Goal: Information Seeking & Learning: Understand process/instructions

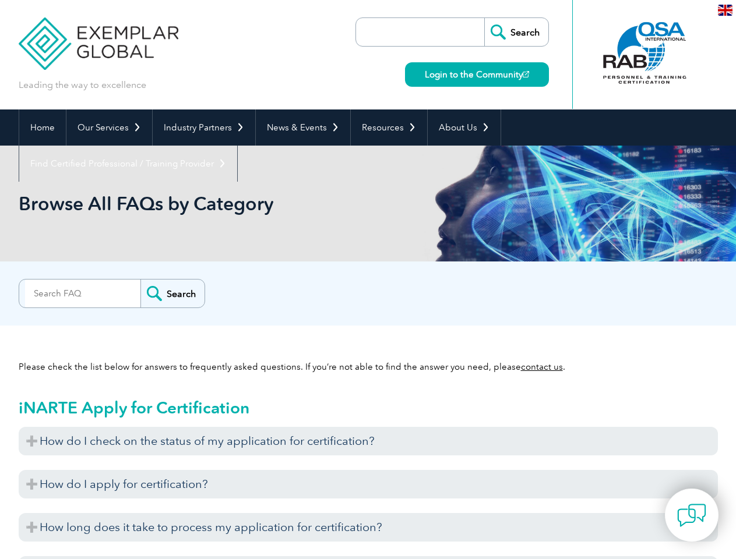
click at [368, 280] on div "Search" at bounding box center [368, 290] width 699 height 23
click at [108, 128] on link "Our Services" at bounding box center [109, 128] width 86 height 36
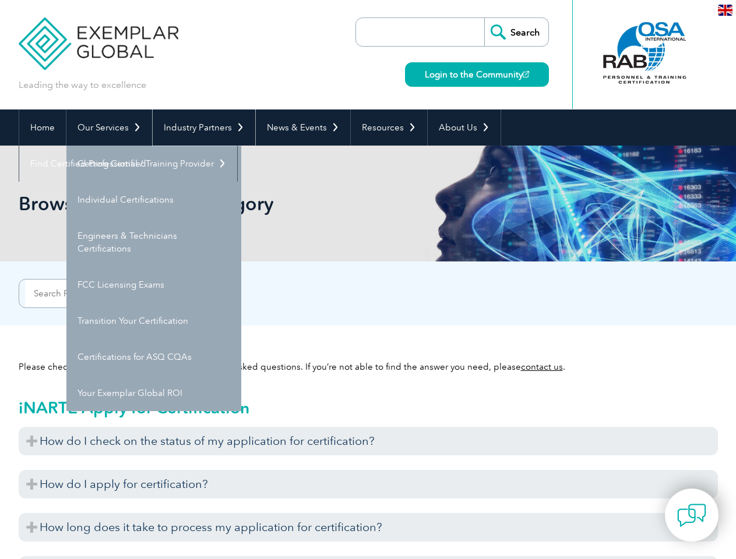
click at [202, 128] on link "Industry Partners" at bounding box center [204, 128] width 103 height 36
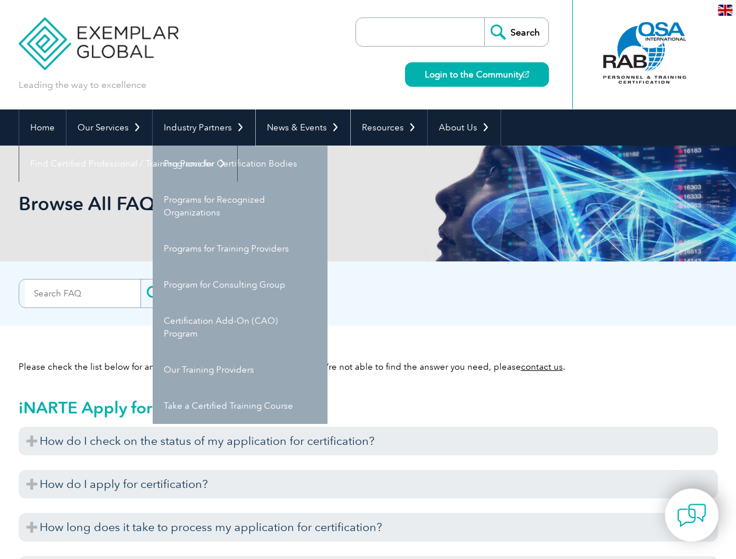
click at [299, 128] on link "News & Events" at bounding box center [303, 128] width 94 height 36
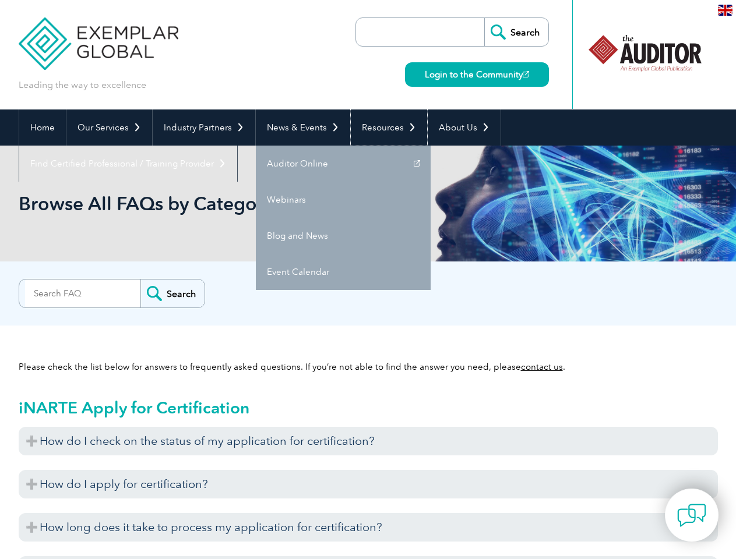
click at [384, 128] on link "Resources" at bounding box center [389, 128] width 76 height 36
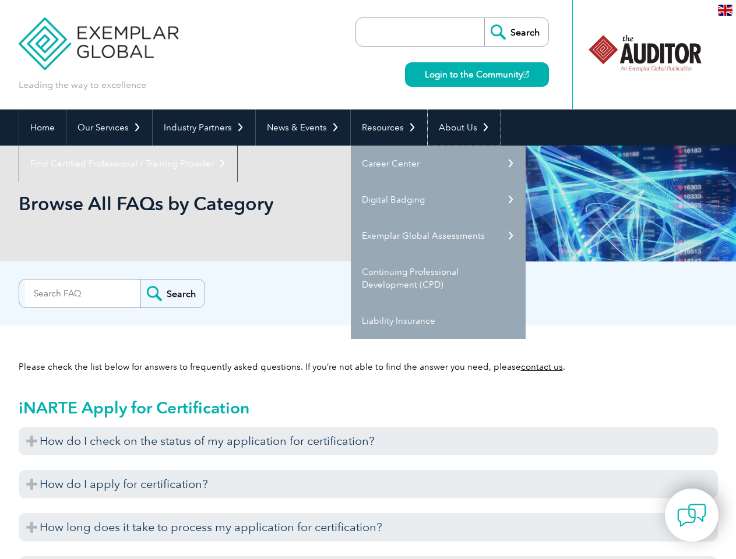
click at [458, 128] on link "About Us" at bounding box center [464, 128] width 73 height 36
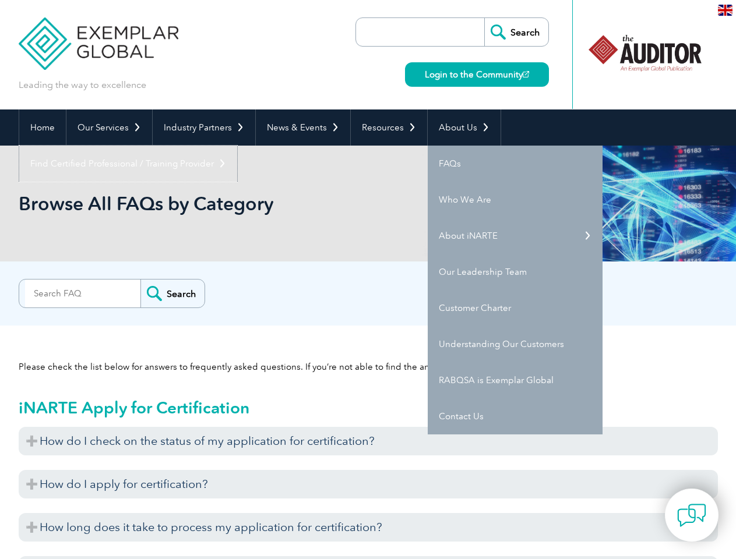
click at [237, 146] on link "Find Certified Professional / Training Provider" at bounding box center [128, 164] width 218 height 36
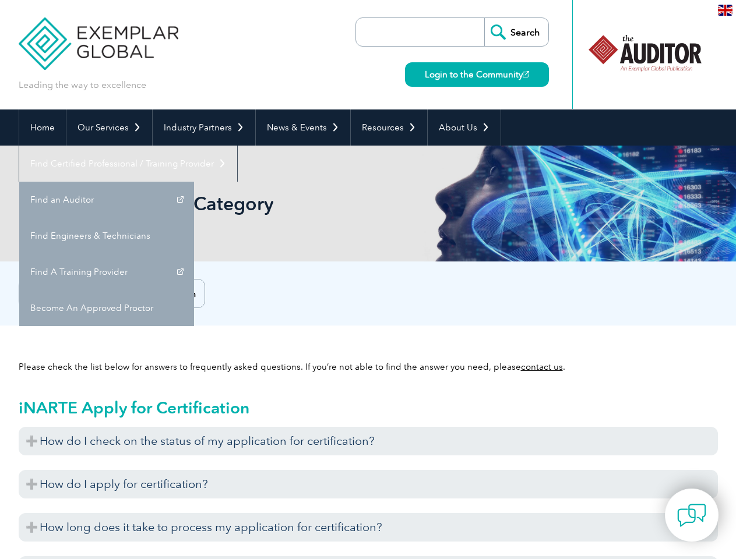
click at [368, 441] on h3 "How do I check on the status of my application for certification?" at bounding box center [368, 441] width 699 height 29
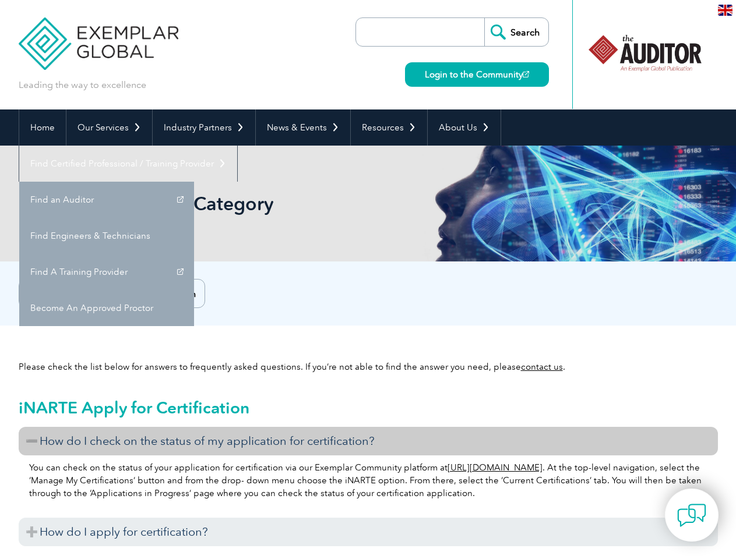
click at [368, 518] on h3 "How do I apply for certification?" at bounding box center [368, 532] width 699 height 29
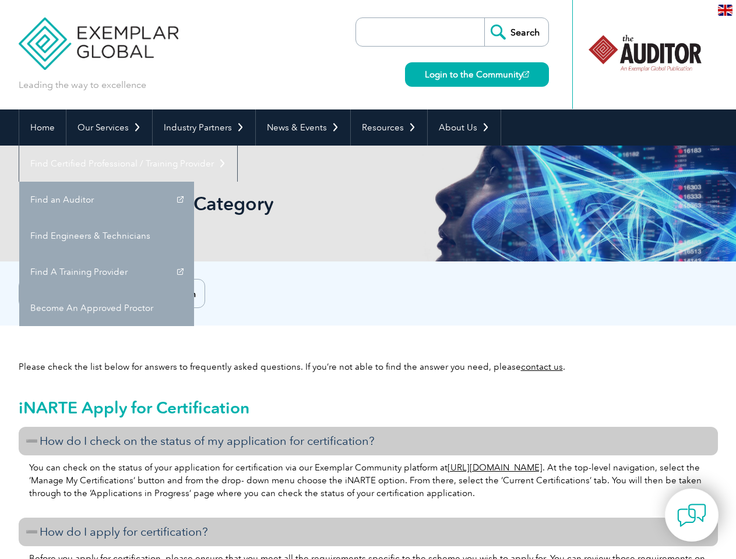
click at [368, 527] on h3 "How do I apply for certification?" at bounding box center [368, 532] width 699 height 29
